Goal: Contribute content: Add original content to the website for others to see

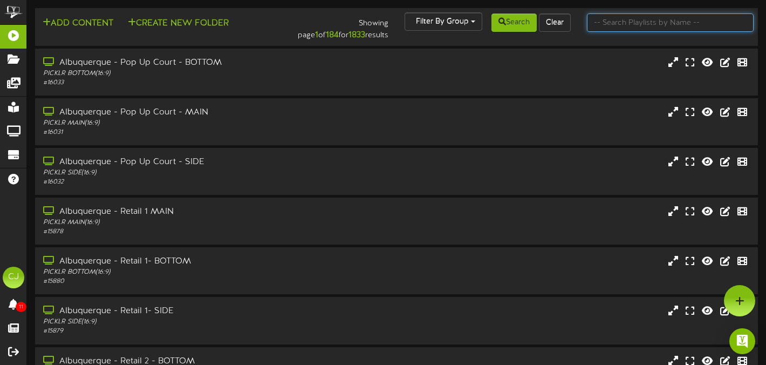
click at [612, 31] on input "text" at bounding box center [670, 22] width 167 height 18
type input "cypress"
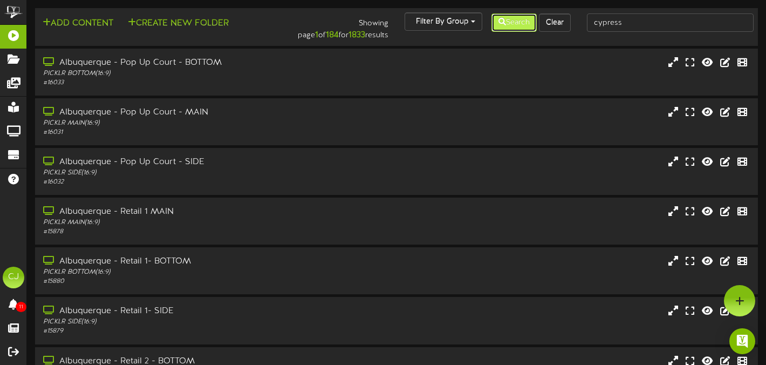
click at [498, 21] on icon at bounding box center [502, 22] width 8 height 8
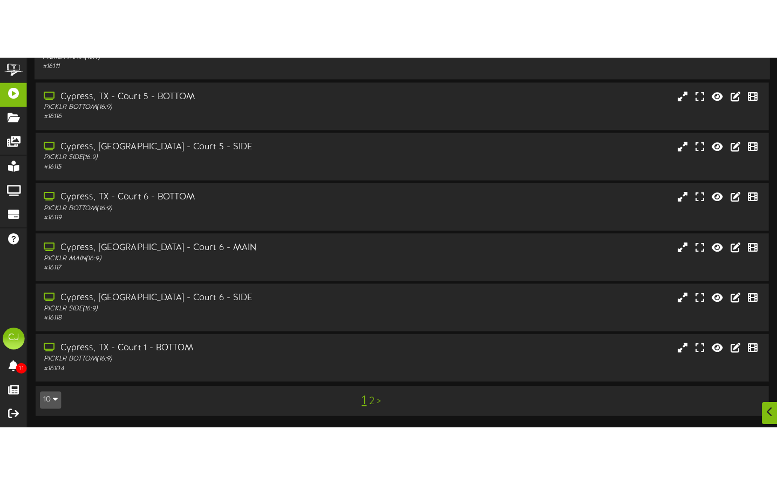
scroll to position [101, 0]
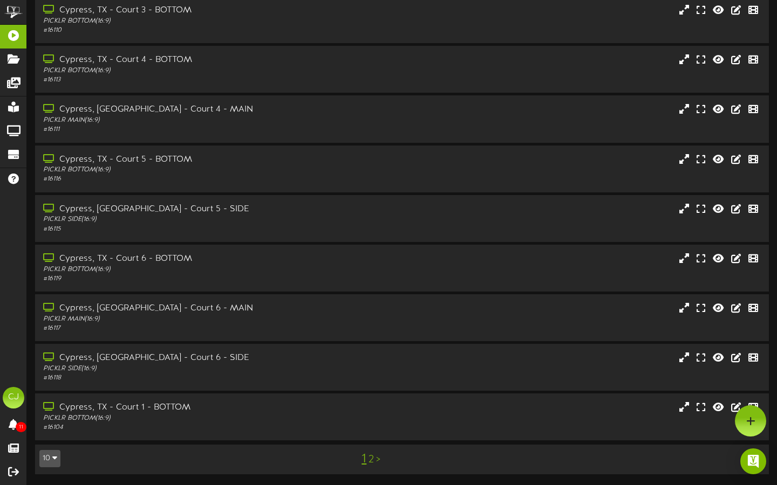
click at [372, 364] on link "2" at bounding box center [370, 460] width 5 height 12
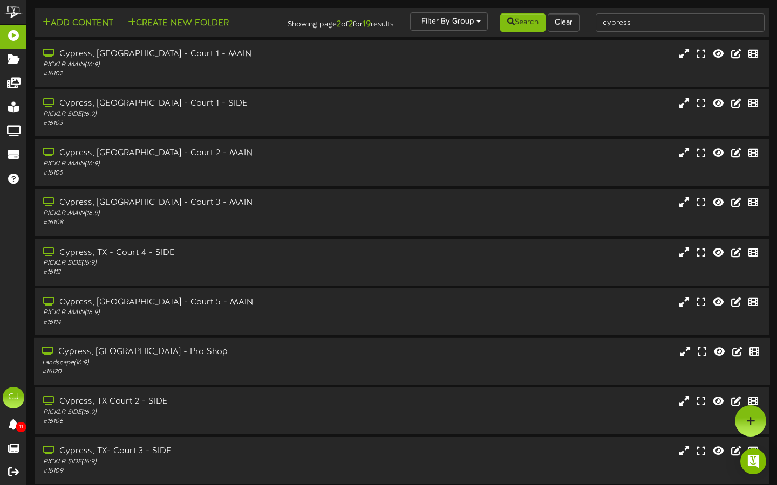
click at [295, 364] on div "Landscape ( 16:9 )" at bounding box center [187, 363] width 290 height 9
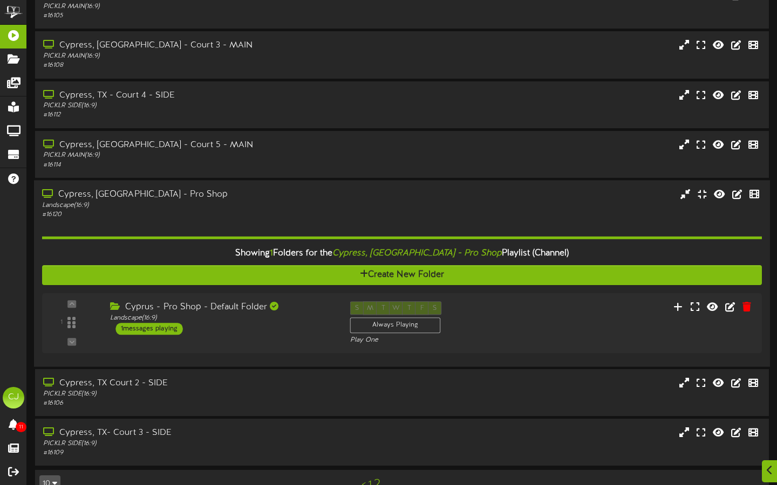
scroll to position [191, 0]
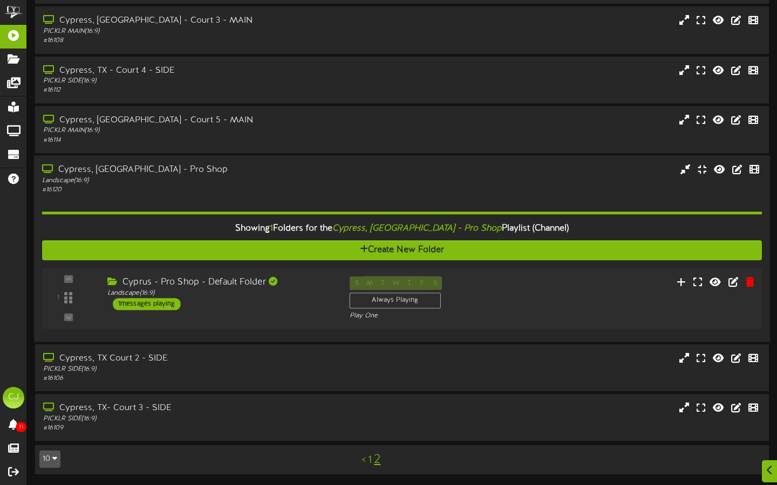
click at [292, 311] on div "1 ( 16:9" at bounding box center [401, 298] width 726 height 44
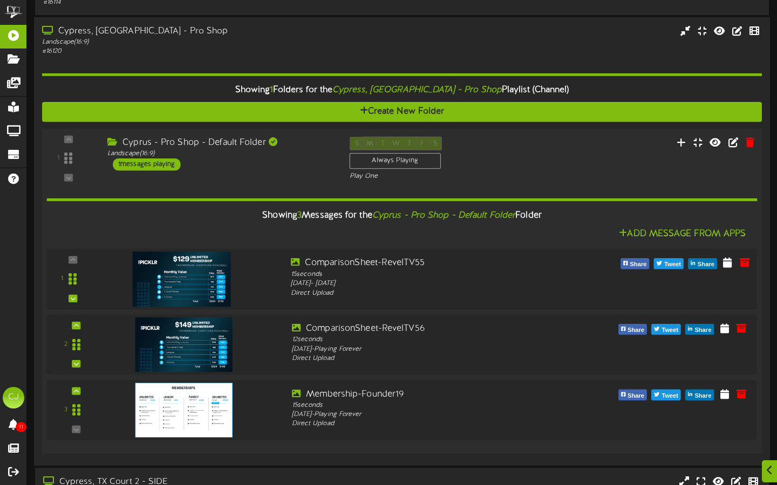
scroll to position [452, 0]
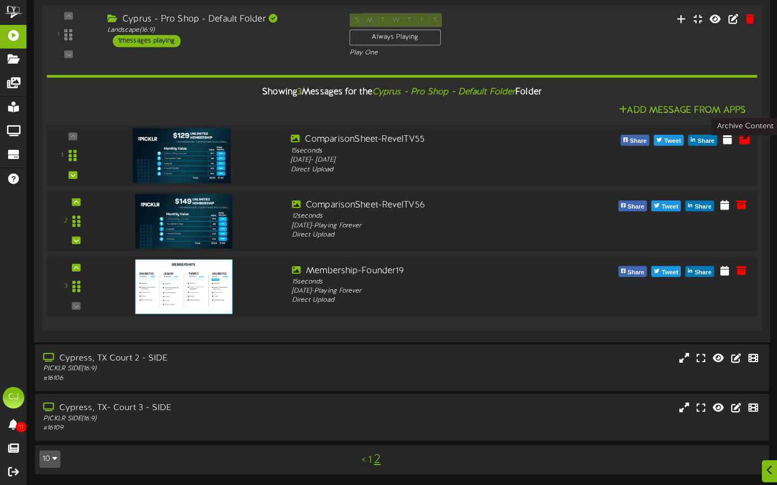
click at [746, 140] on icon at bounding box center [744, 139] width 12 height 12
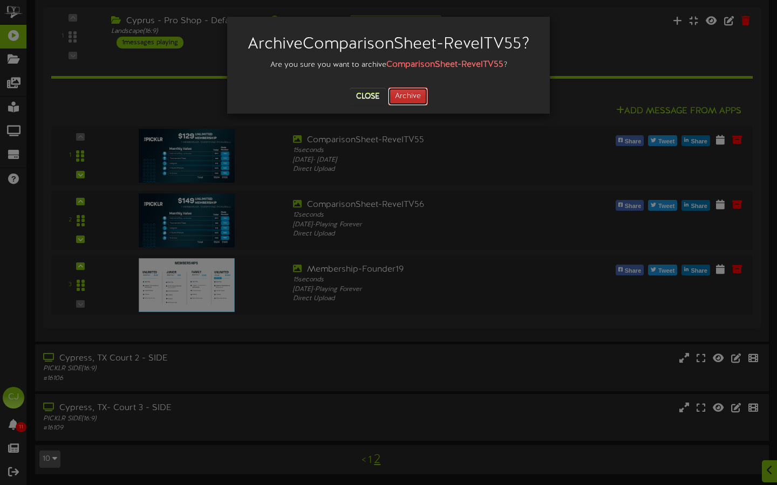
click at [411, 100] on button "Archive" at bounding box center [408, 96] width 40 height 18
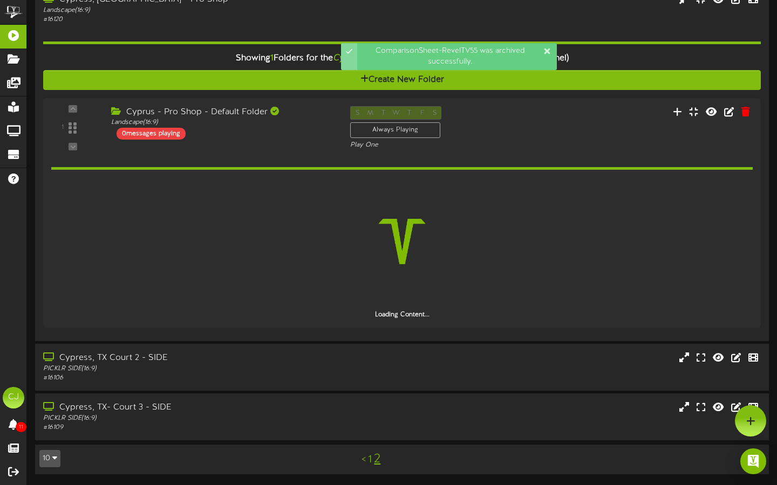
scroll to position [361, 0]
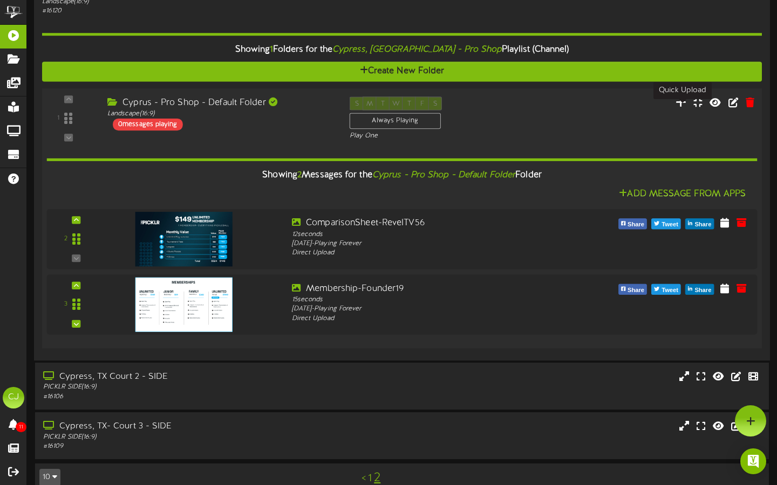
click at [681, 108] on icon at bounding box center [680, 102] width 11 height 12
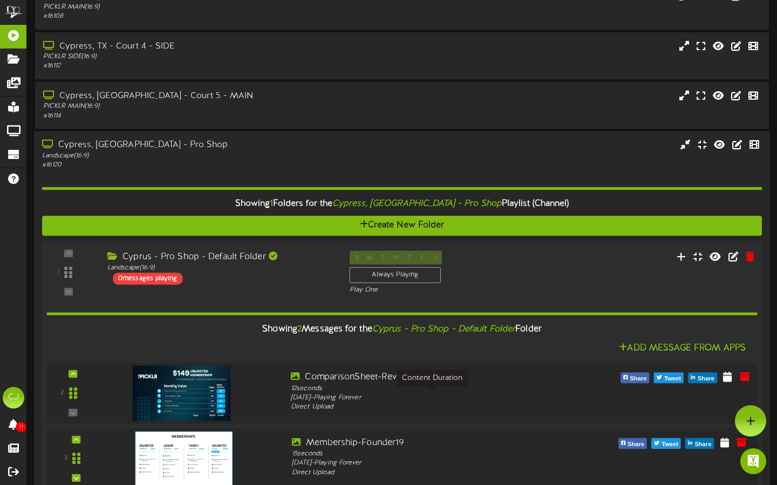
scroll to position [205, 0]
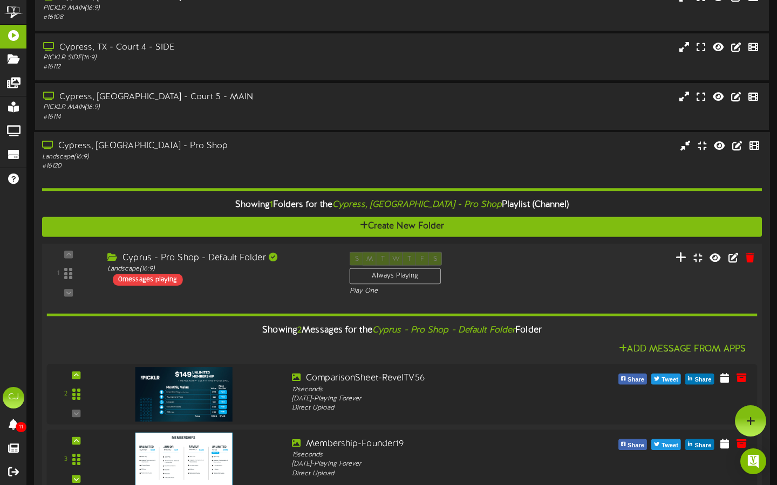
click at [679, 263] on icon at bounding box center [680, 257] width 11 height 12
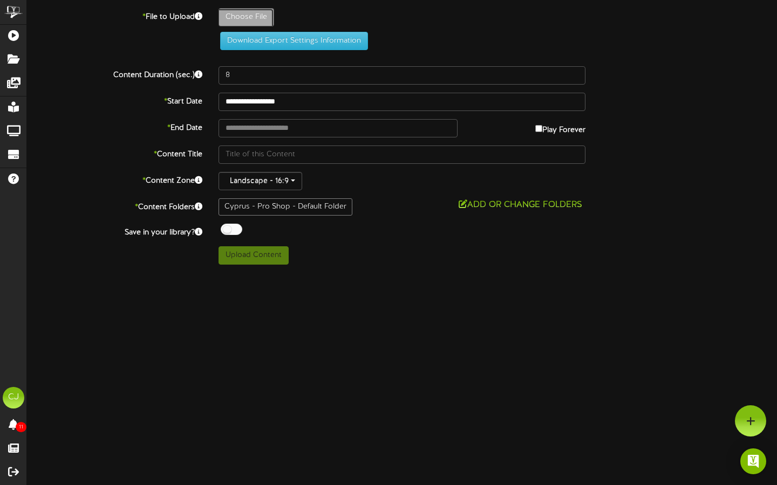
type input "**********"
type input "ComparisonSheet-RevelTV57"
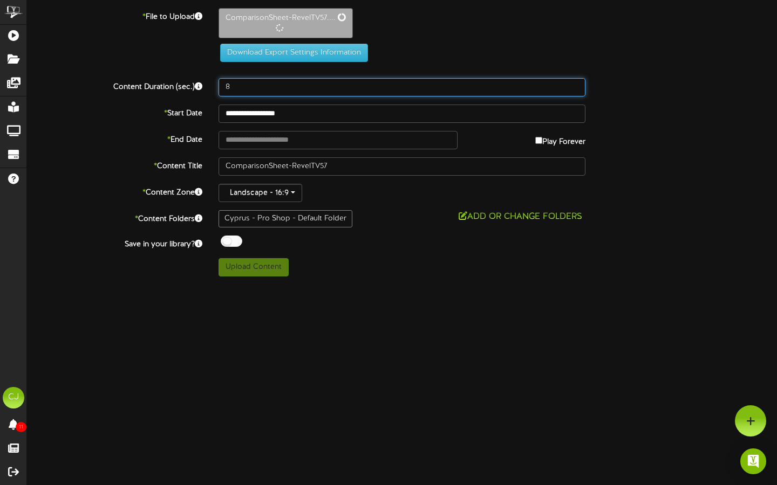
click at [246, 90] on input "8" at bounding box center [401, 87] width 367 height 18
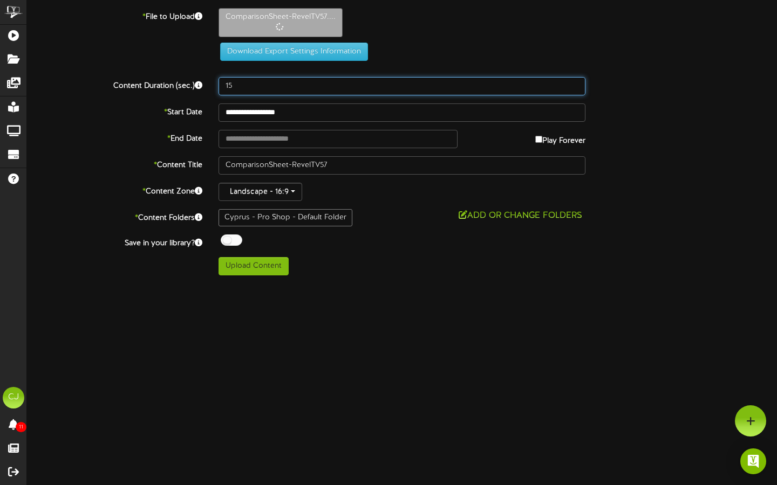
type input "15"
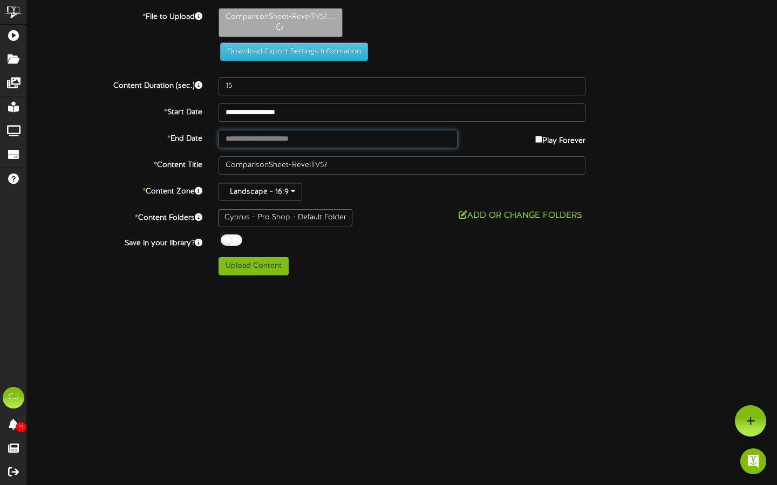
click at [280, 140] on input "text" at bounding box center [337, 139] width 239 height 18
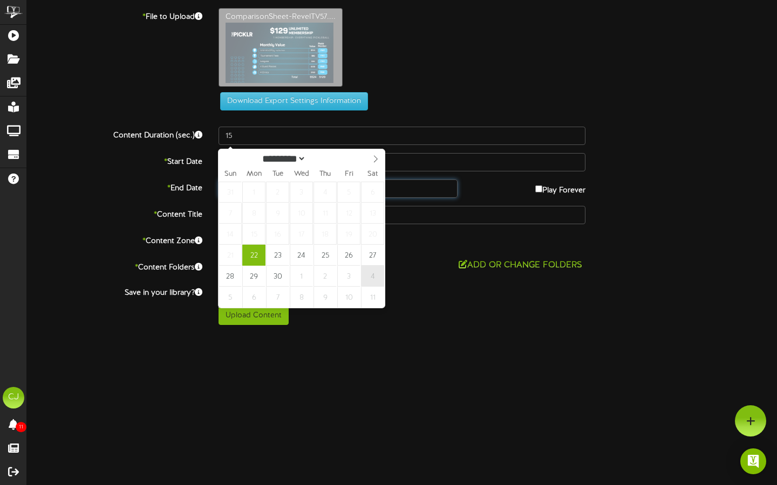
type input "**********"
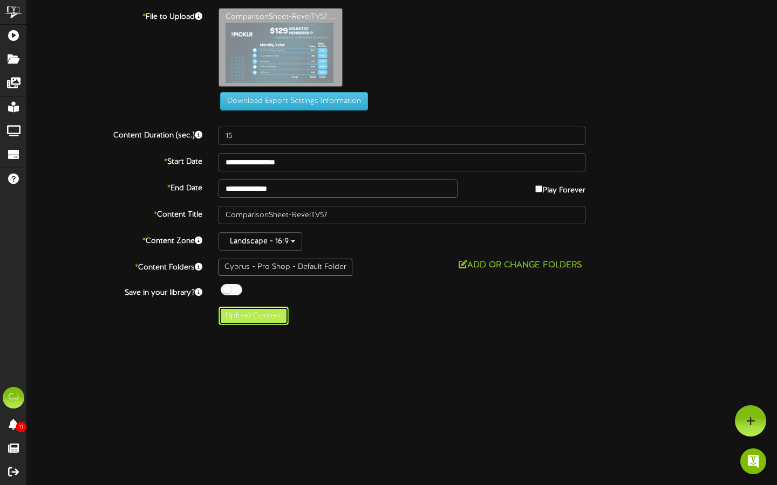
click at [275, 320] on button "Upload Content" at bounding box center [253, 316] width 70 height 18
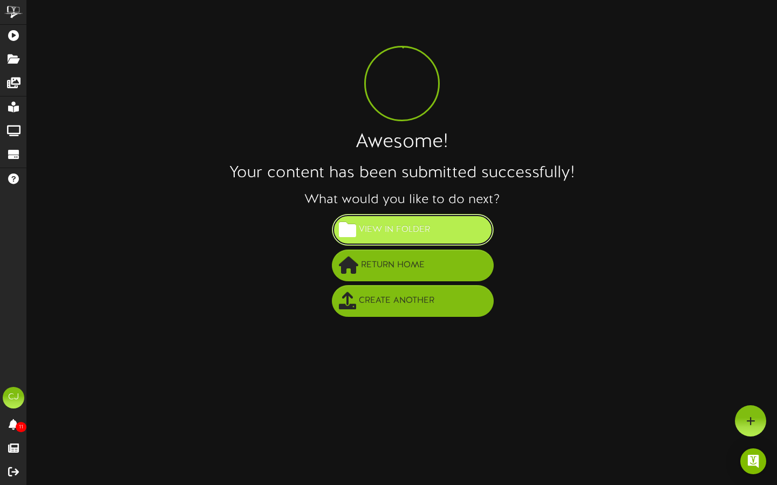
click at [360, 242] on button "View in Folder" at bounding box center [413, 230] width 162 height 32
